Goal: Information Seeking & Learning: Learn about a topic

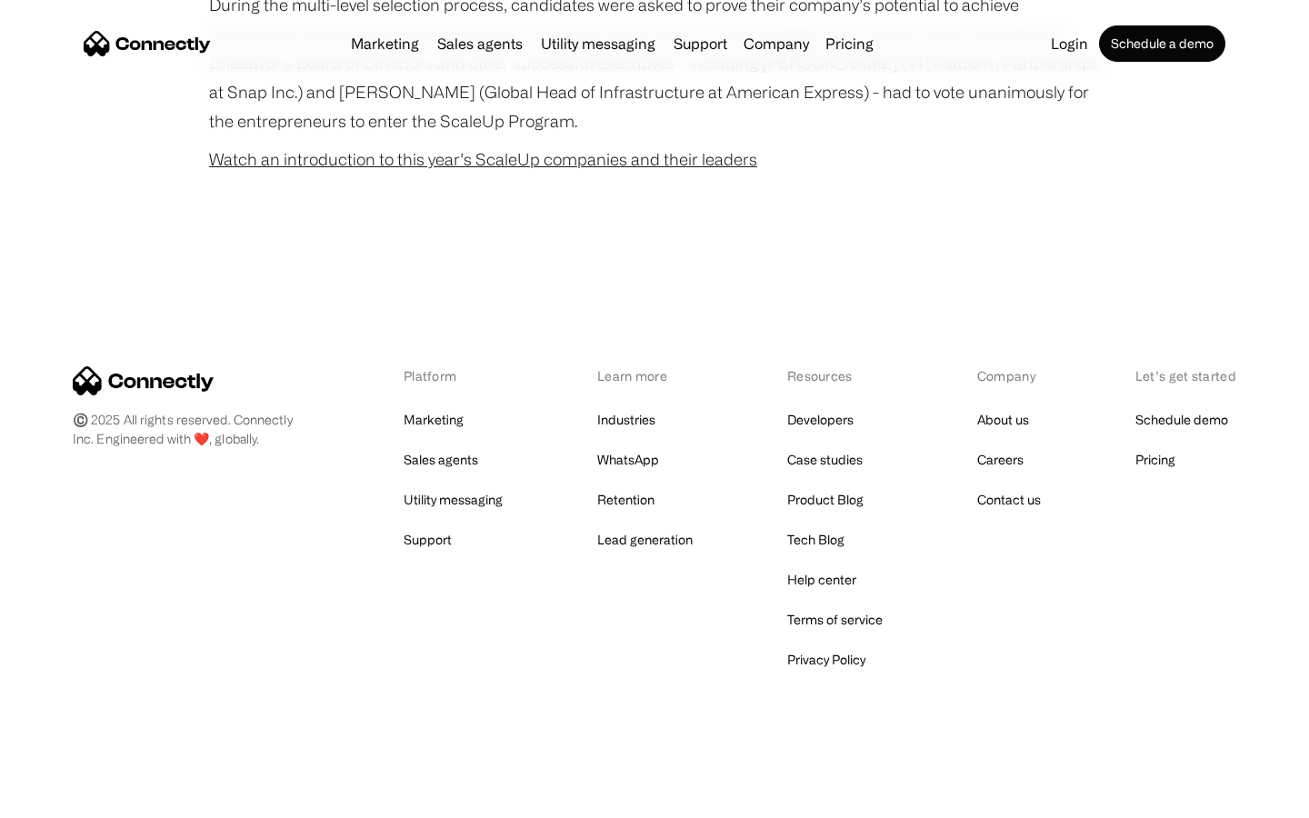
scroll to position [1167, 0]
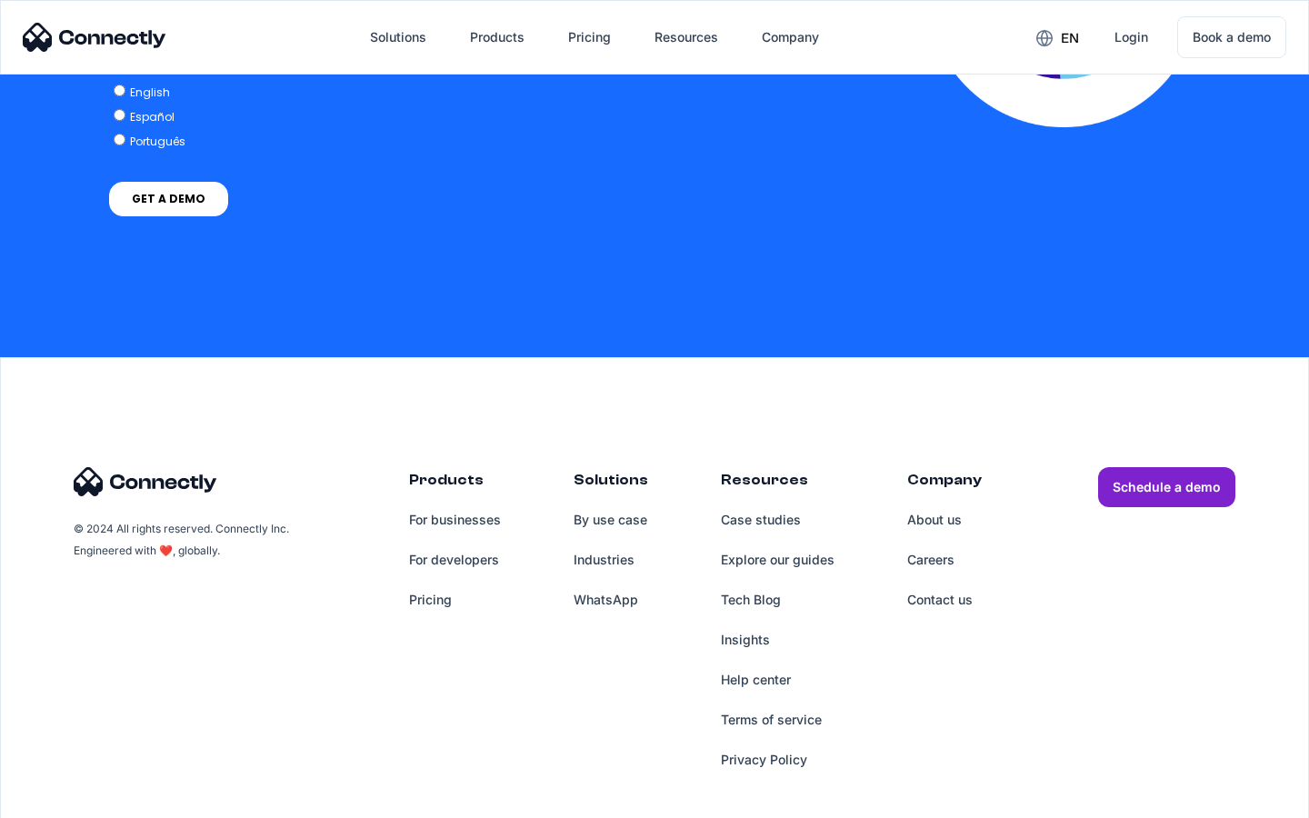
scroll to position [3992, 0]
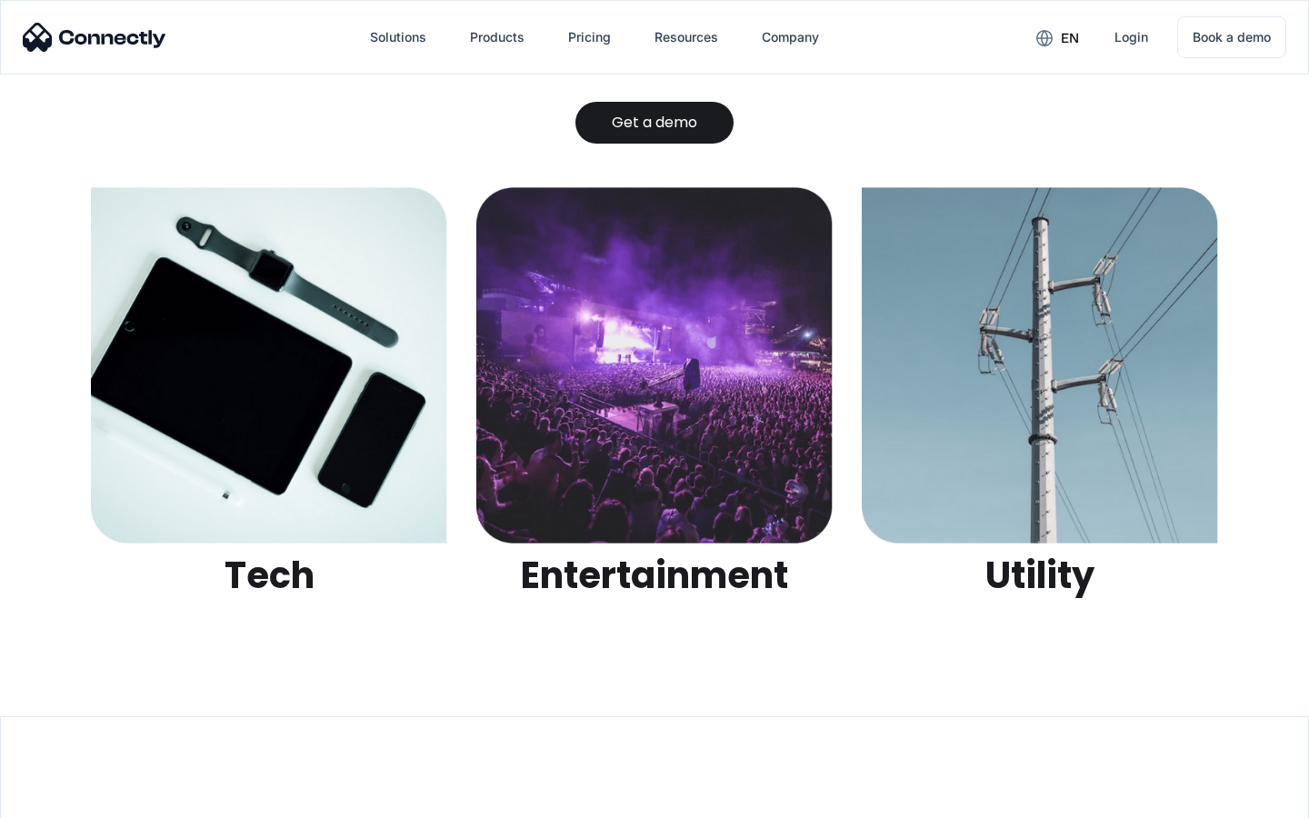
scroll to position [5737, 0]
